Goal: Information Seeking & Learning: Learn about a topic

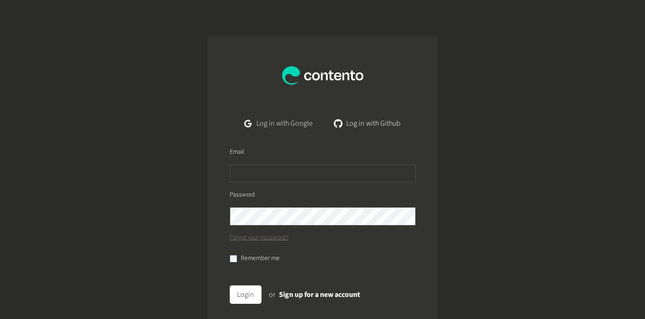
click at [283, 122] on link "Log in with Google" at bounding box center [278, 123] width 82 height 18
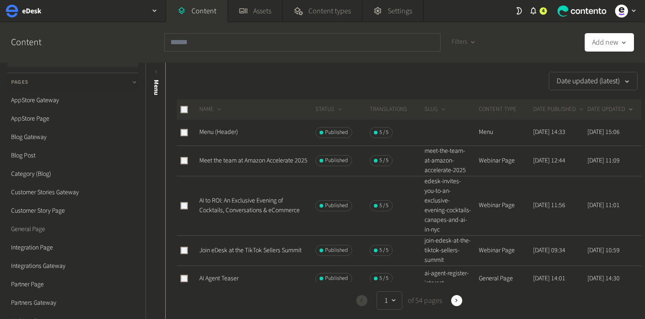
scroll to position [22, 0]
click at [29, 228] on link "General Page" at bounding box center [72, 228] width 131 height 18
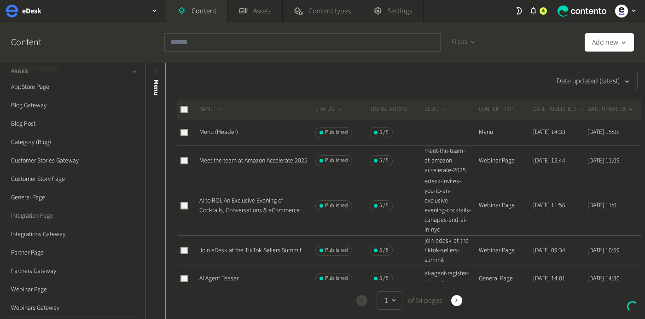
scroll to position [56, 0]
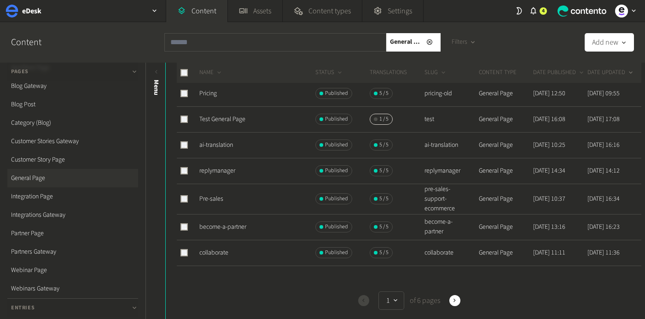
scroll to position [361, 0]
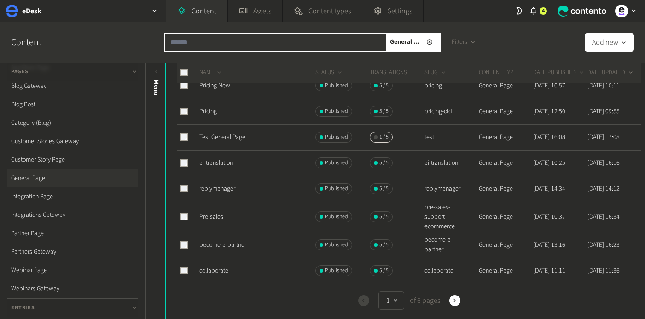
click at [274, 46] on input "text" at bounding box center [275, 42] width 222 height 18
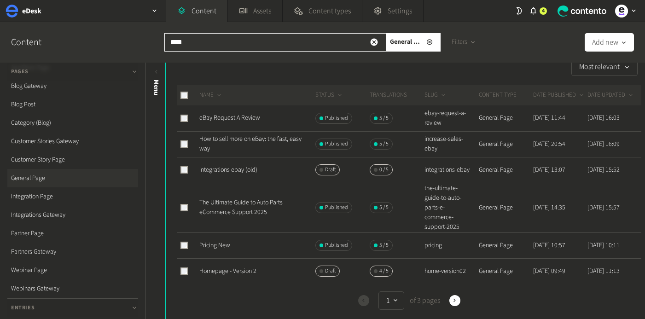
scroll to position [15, 0]
type input "****"
click at [253, 134] on link "How to sell more on eBay: the fast, easy way" at bounding box center [250, 143] width 102 height 19
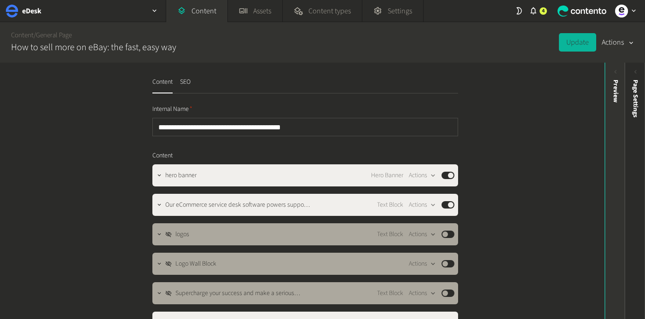
click at [616, 95] on div "Preview" at bounding box center [615, 91] width 10 height 23
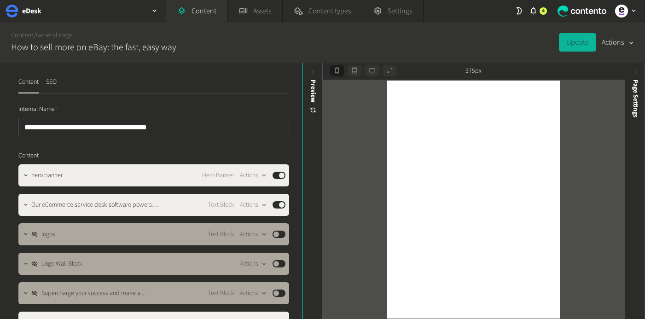
click at [32, 35] on link "Content" at bounding box center [22, 35] width 23 height 10
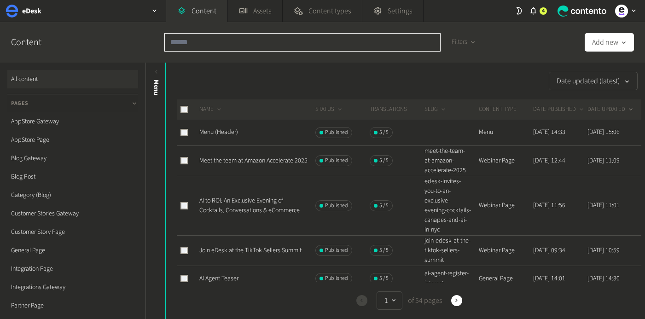
click at [230, 42] on input "text" at bounding box center [302, 42] width 276 height 18
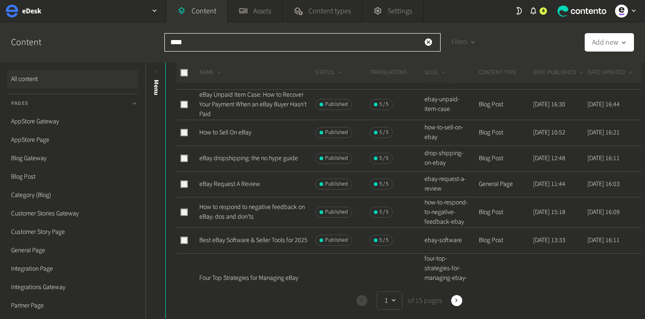
scroll to position [141, 0]
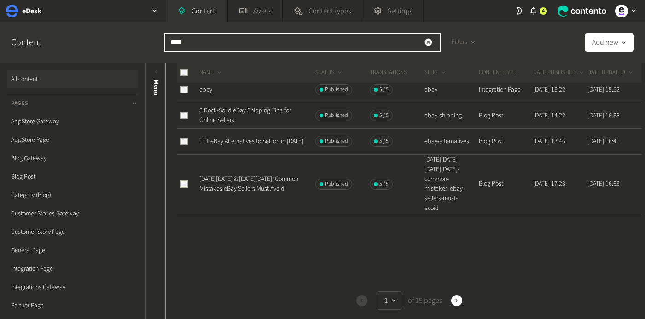
scroll to position [522, 0]
click at [456, 304] on button "Next" at bounding box center [456, 300] width 11 height 11
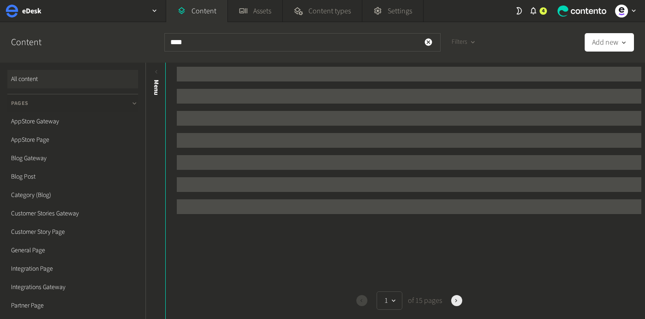
scroll to position [0, 0]
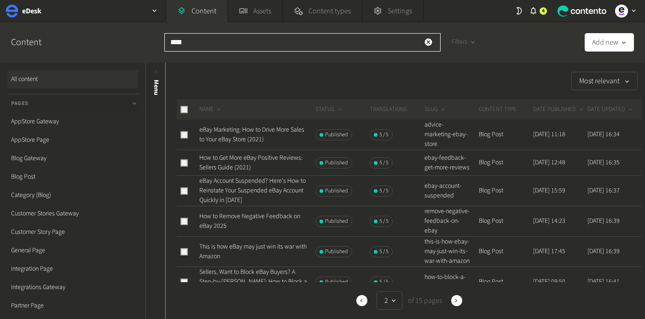
click at [324, 41] on input "****" at bounding box center [302, 42] width 276 height 18
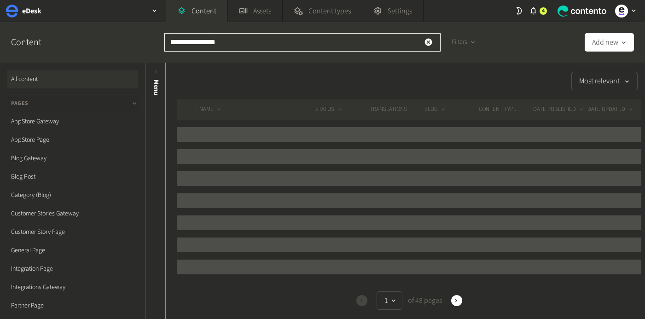
type input "**********"
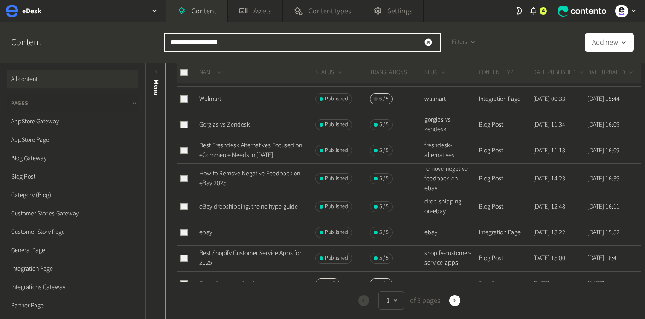
scroll to position [86, 0]
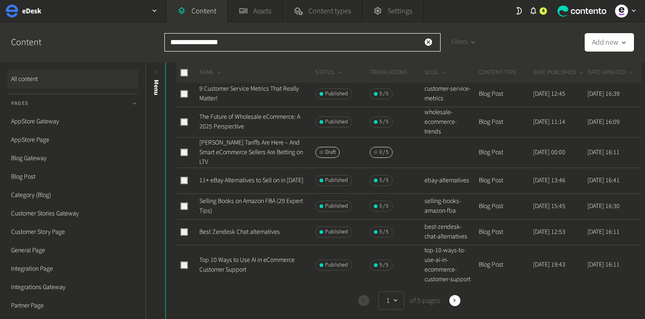
scroll to position [326, 0]
